Goal: Navigation & Orientation: Go to known website

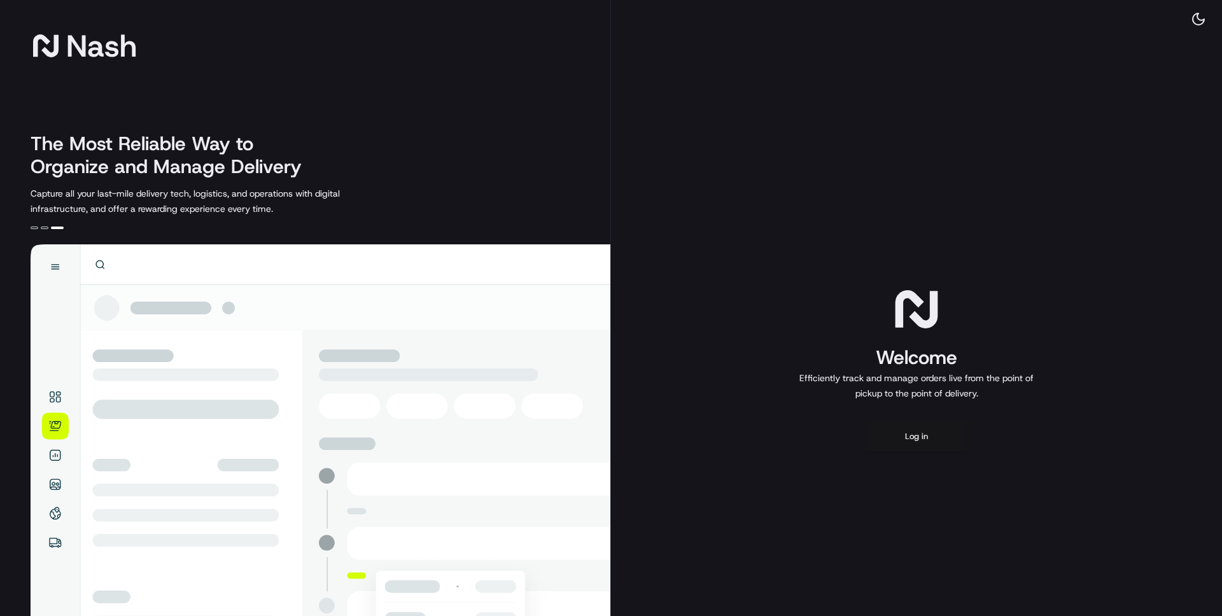
click at [938, 436] on button "Log in" at bounding box center [916, 436] width 102 height 31
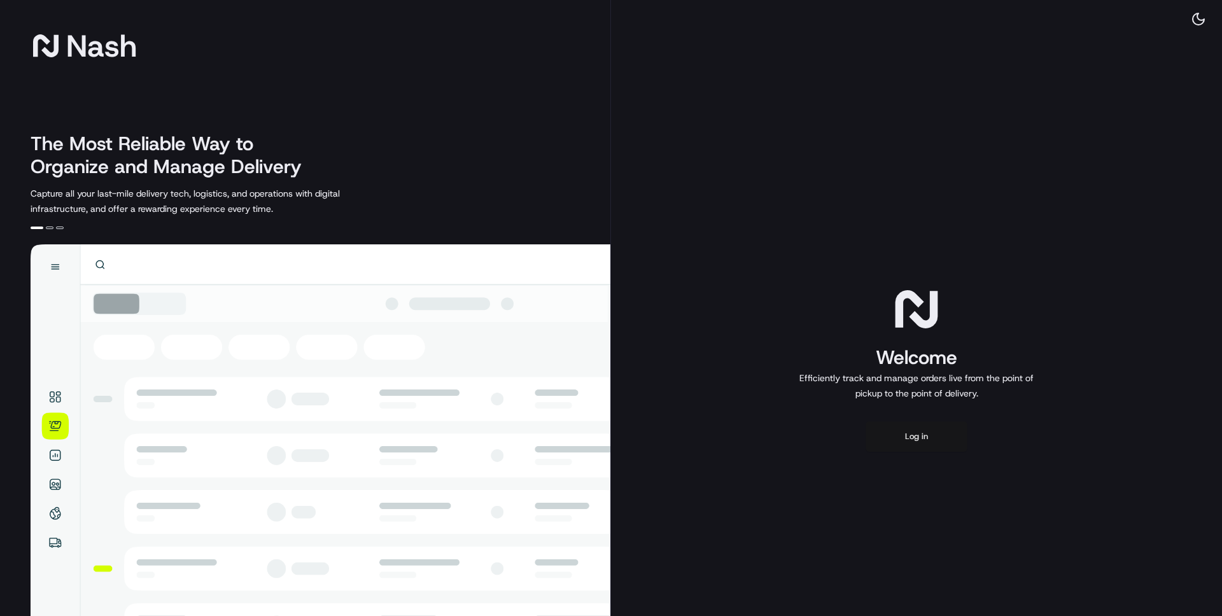
click at [938, 436] on button "Log in" at bounding box center [916, 436] width 102 height 31
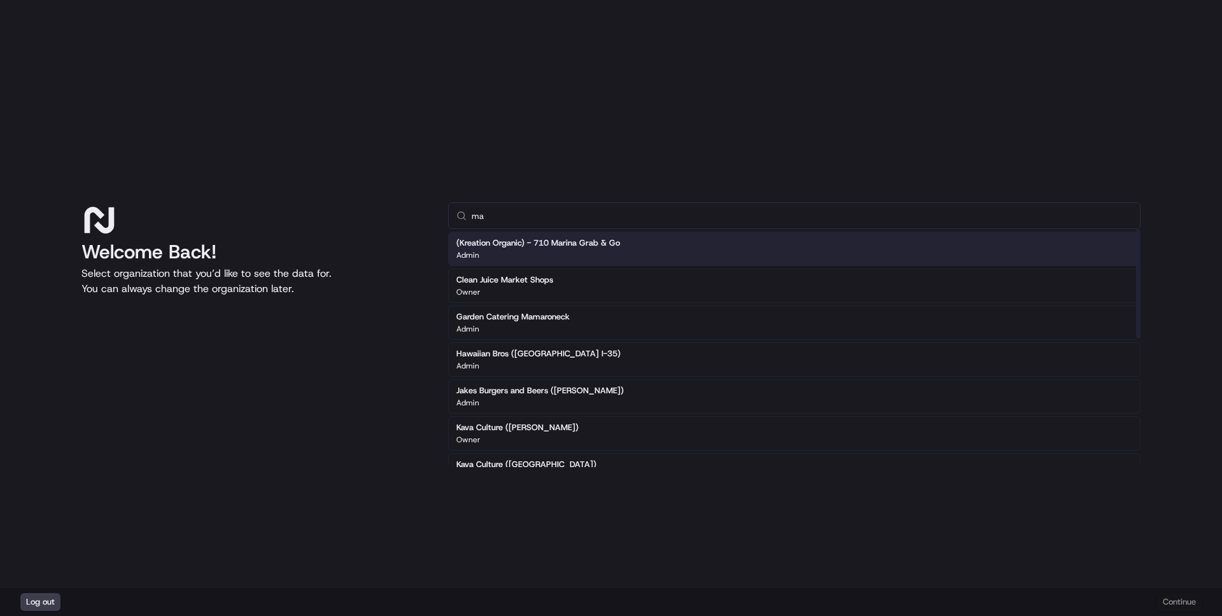
type input "m"
type input "l"
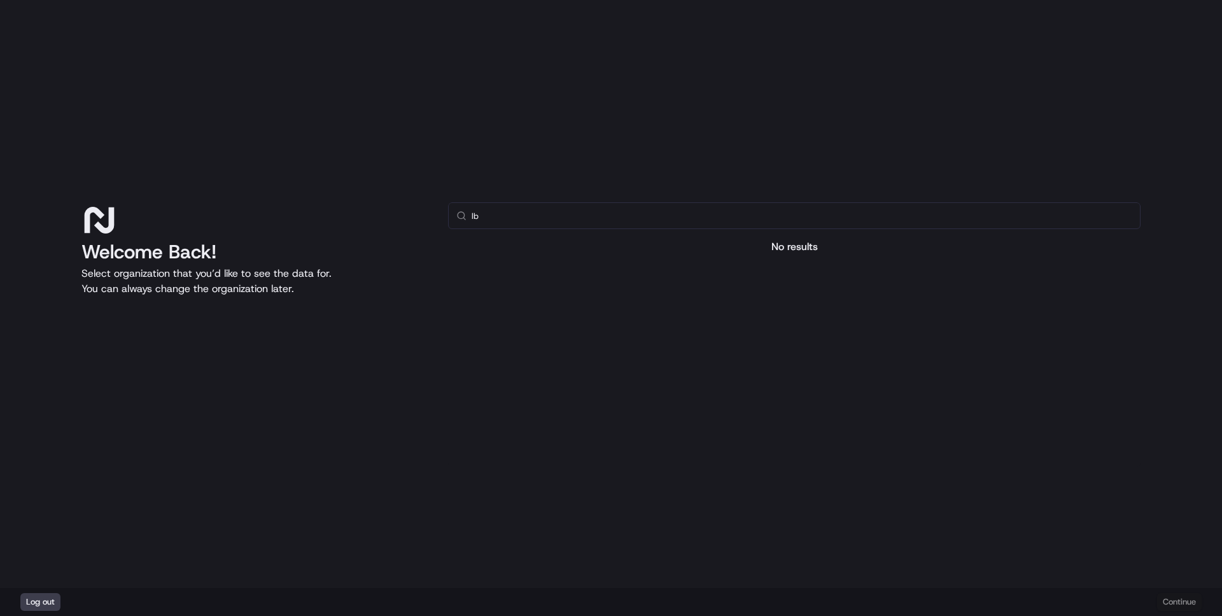
type input "l"
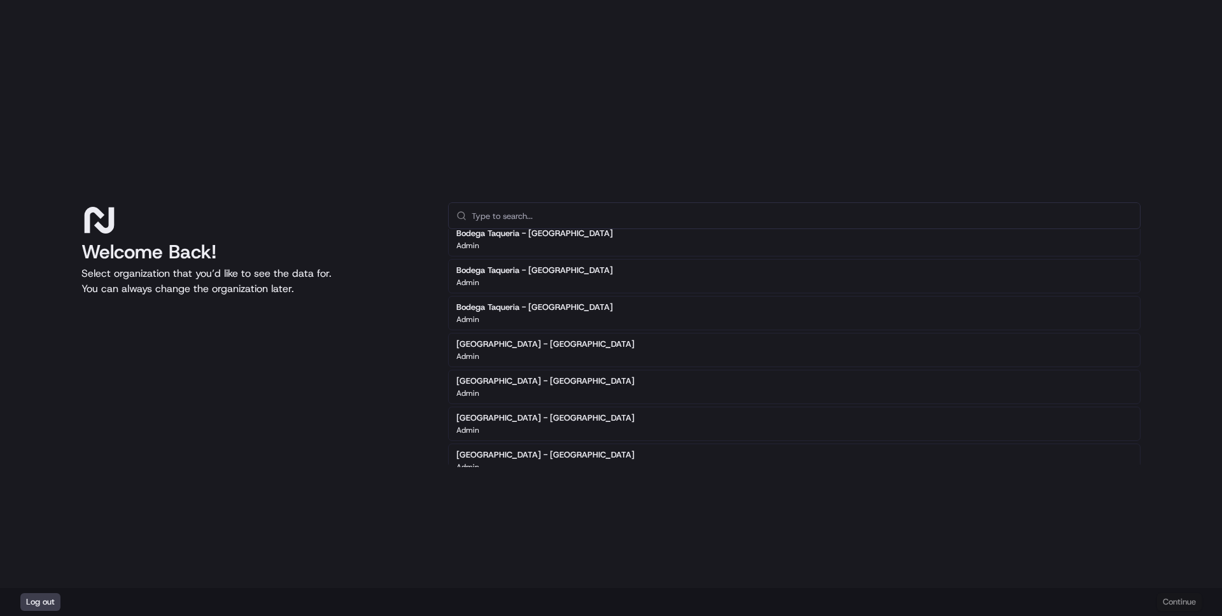
scroll to position [1153, 0]
